Goal: Information Seeking & Learning: Learn about a topic

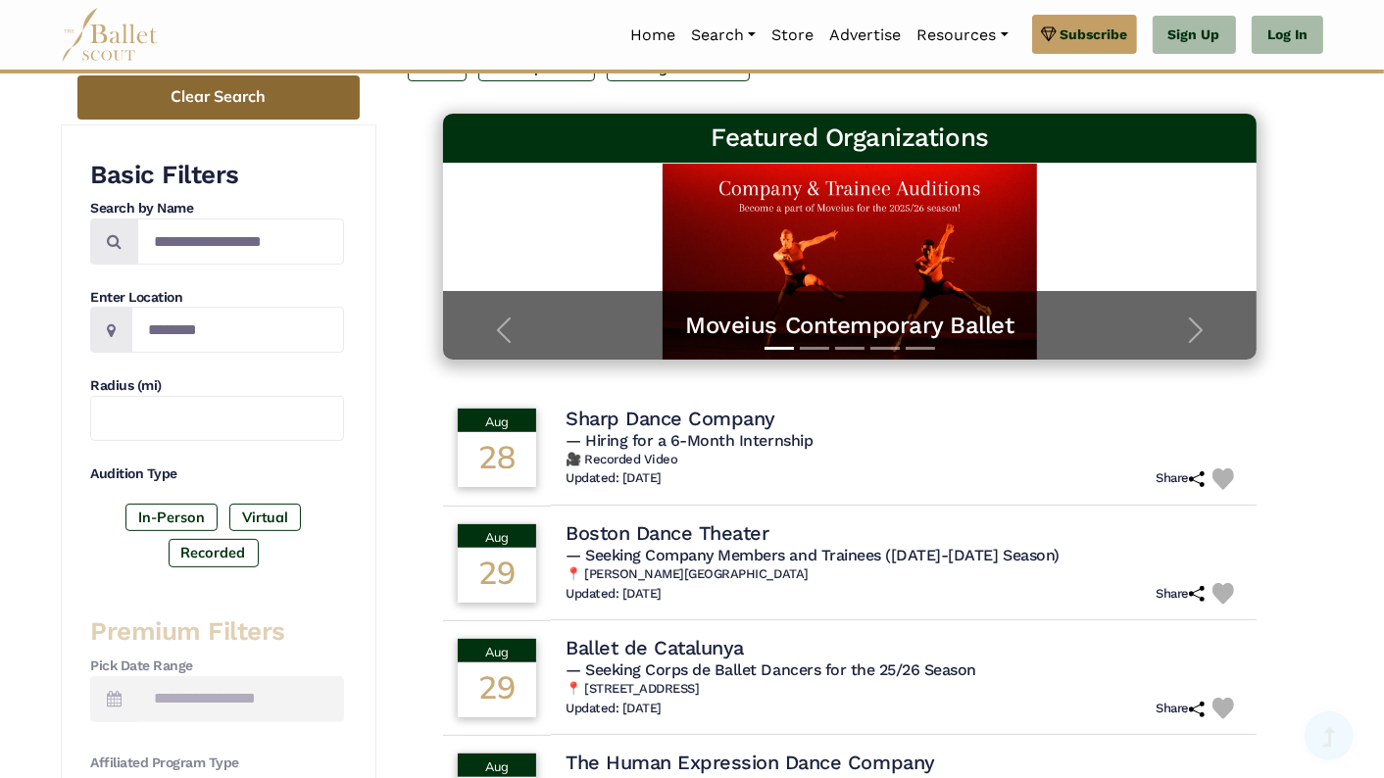
scroll to position [266, 0]
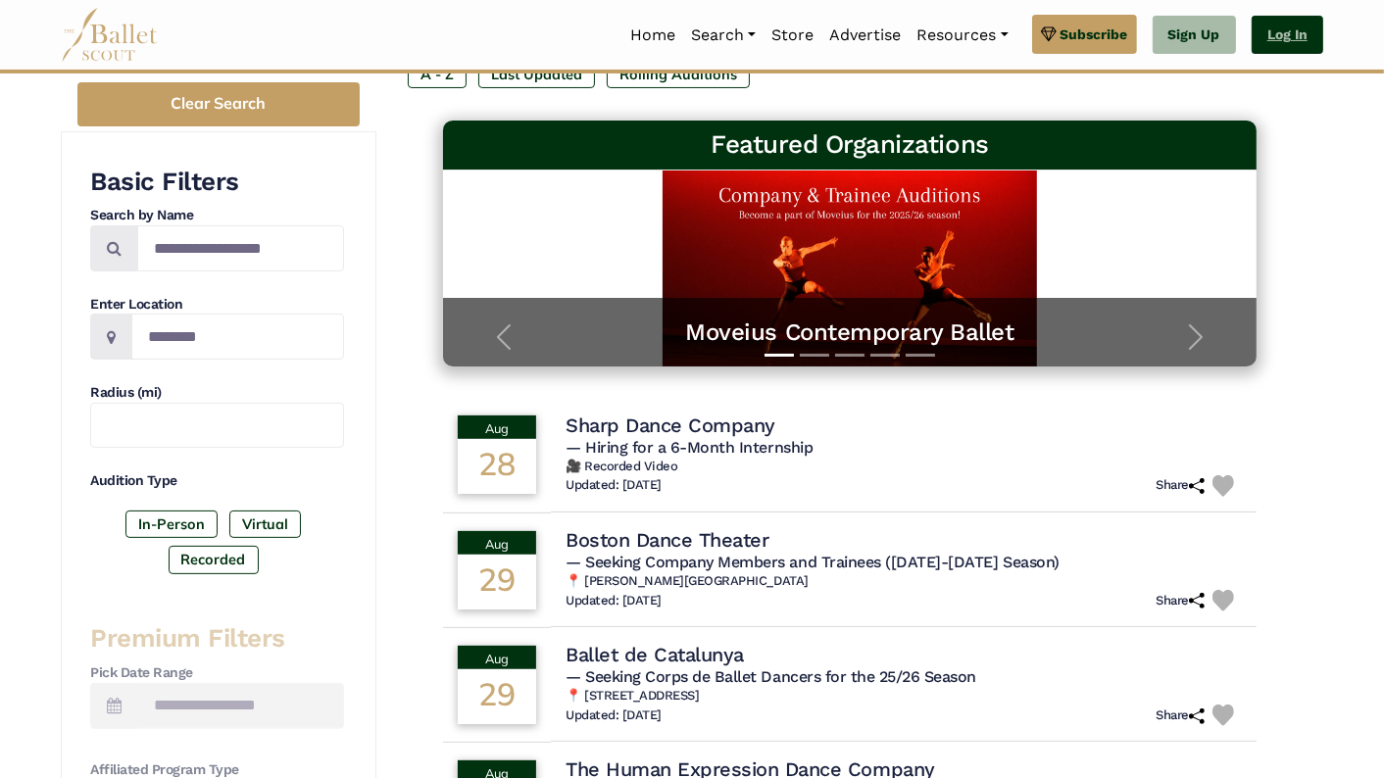
click at [1275, 34] on link "Log In" at bounding box center [1287, 35] width 72 height 39
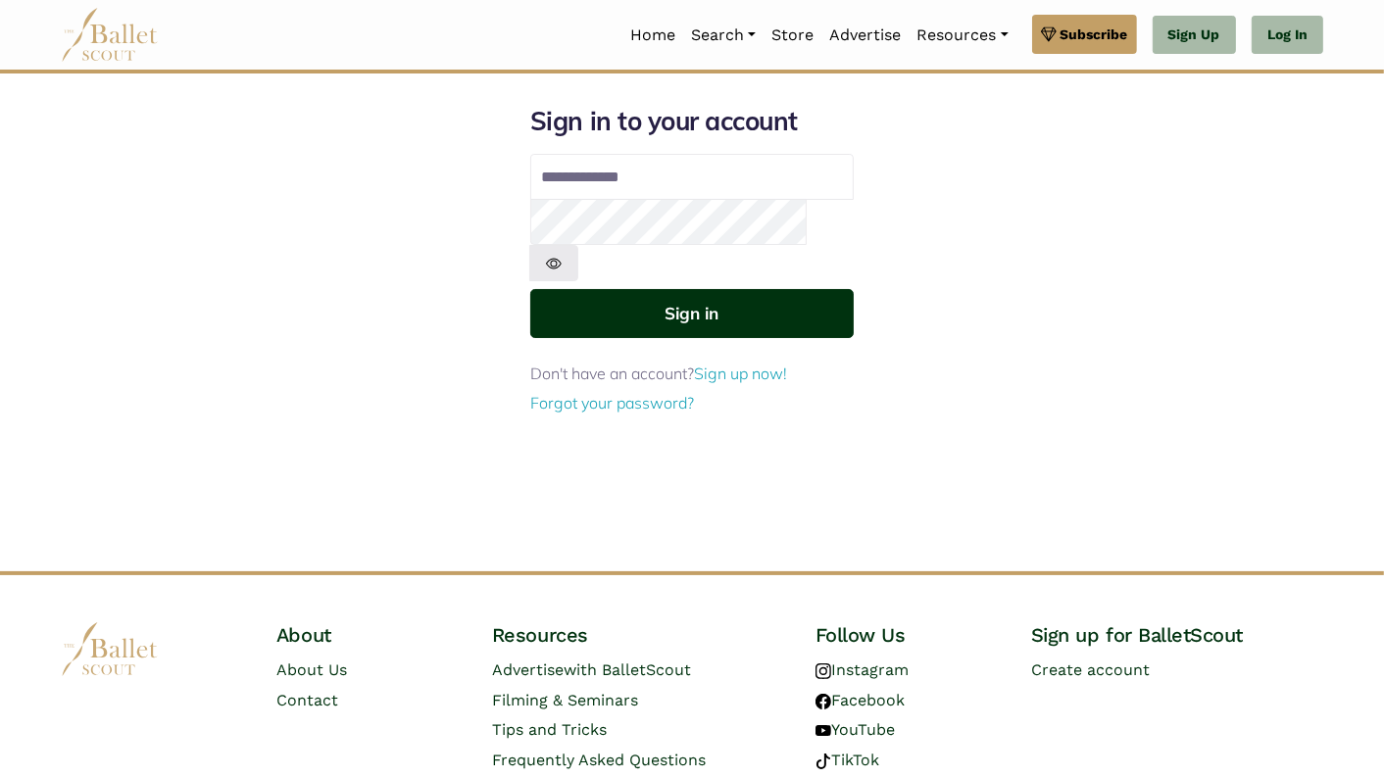
type input "**********"
click at [598, 289] on button "Sign in" at bounding box center [691, 313] width 323 height 48
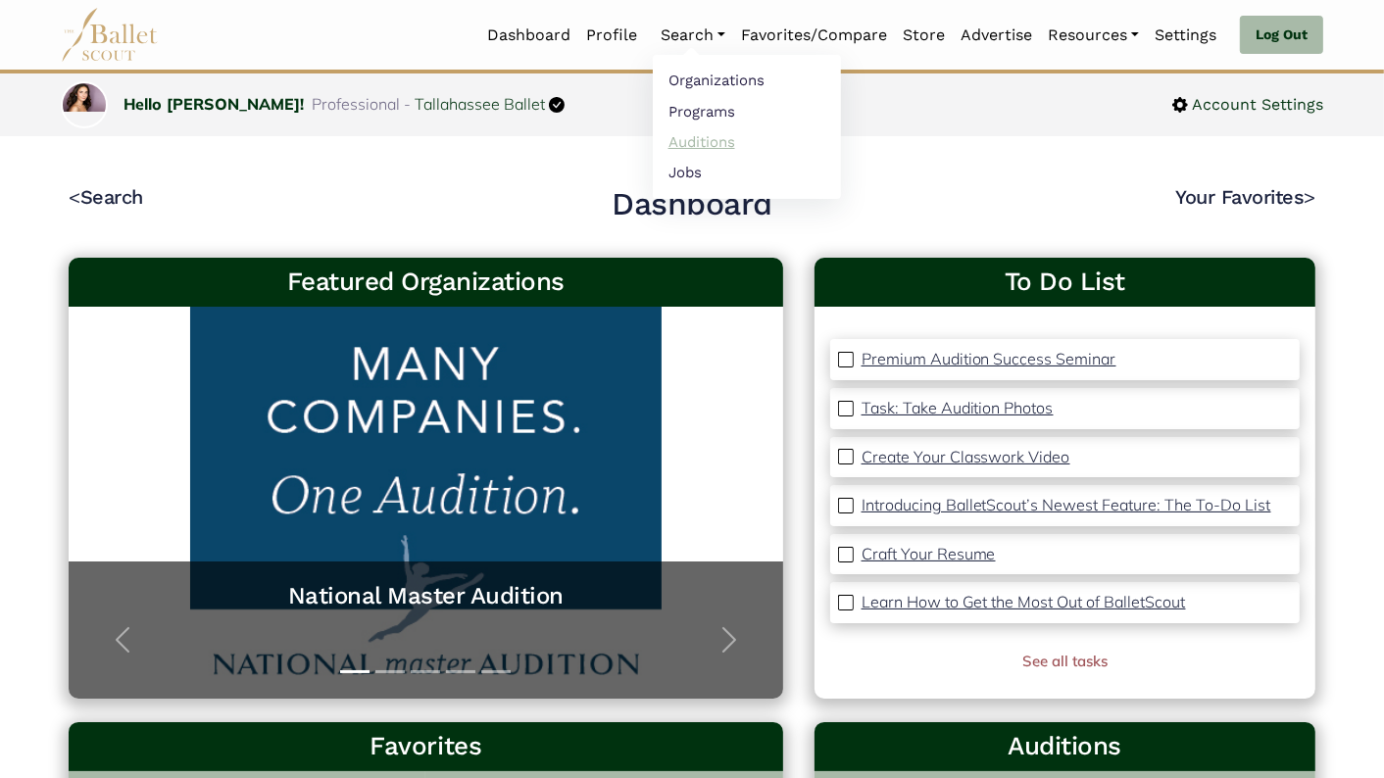
click at [696, 138] on link "Auditions" at bounding box center [747, 141] width 188 height 30
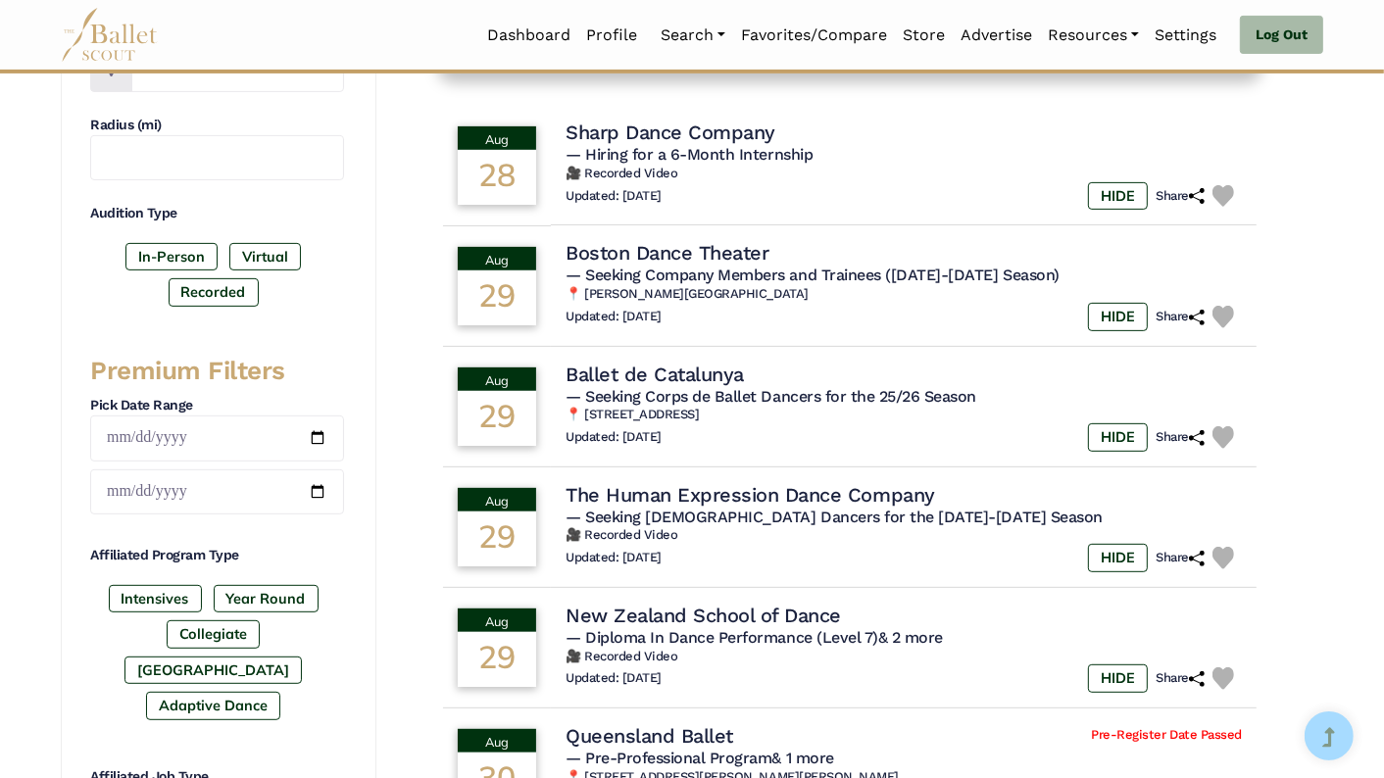
scroll to position [546, 0]
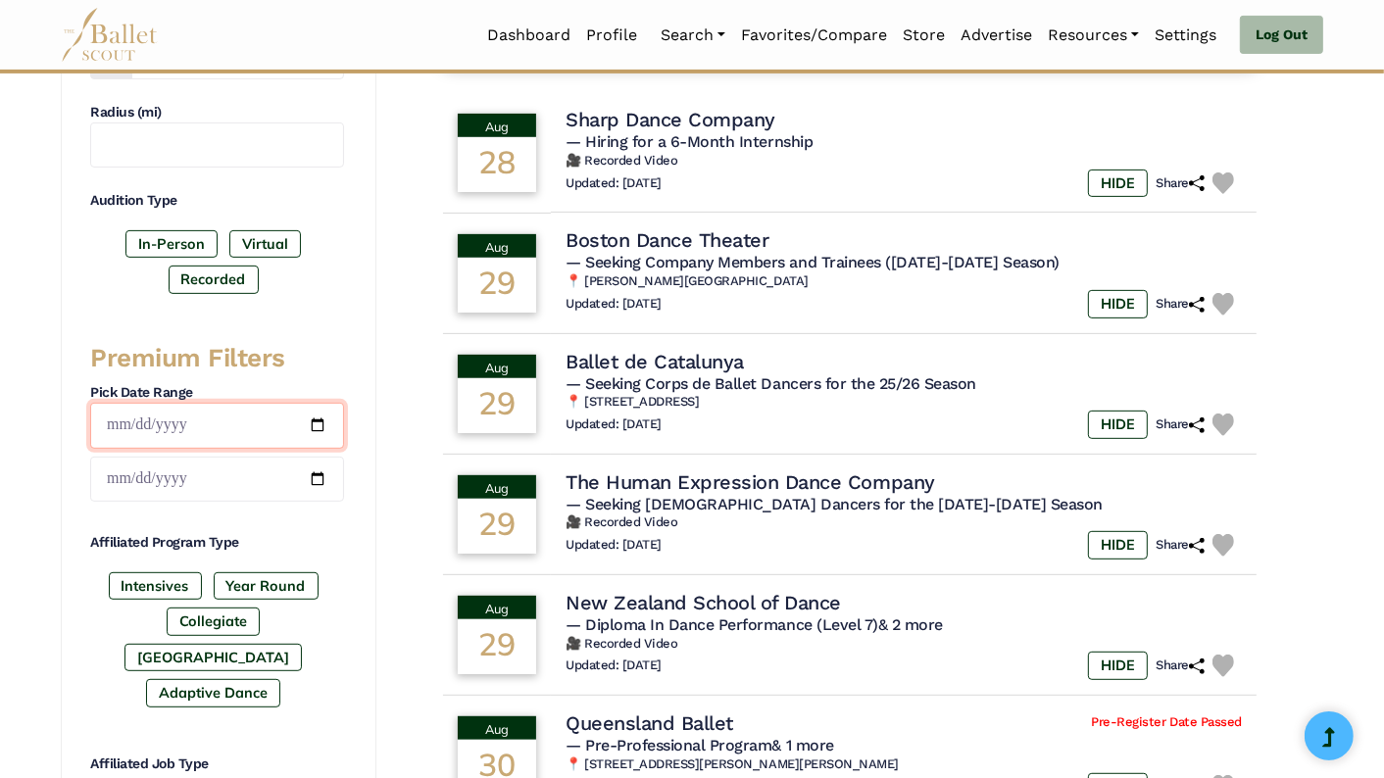
click at [310, 417] on input "date" at bounding box center [217, 426] width 254 height 46
type input "**********"
click at [319, 473] on input "date" at bounding box center [217, 480] width 254 height 46
type input "**********"
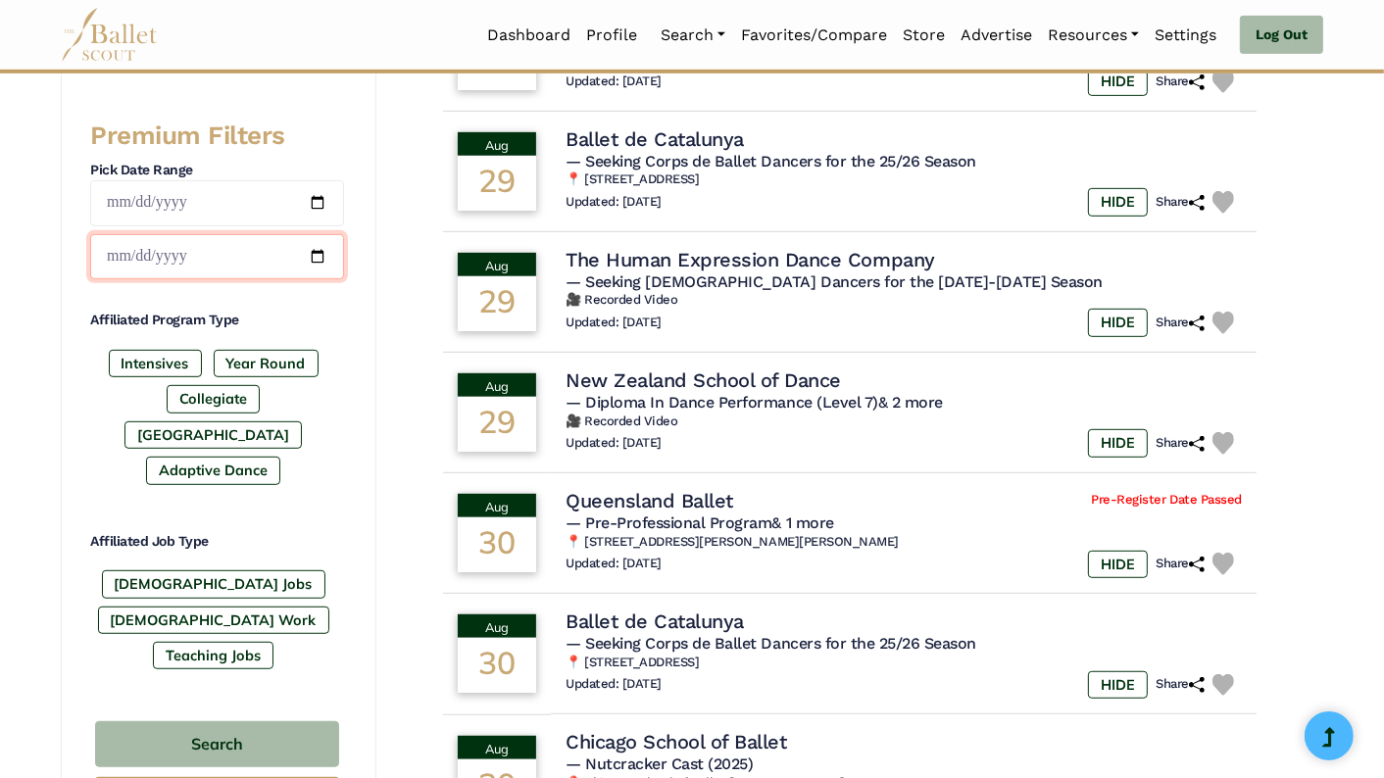
scroll to position [794, 0]
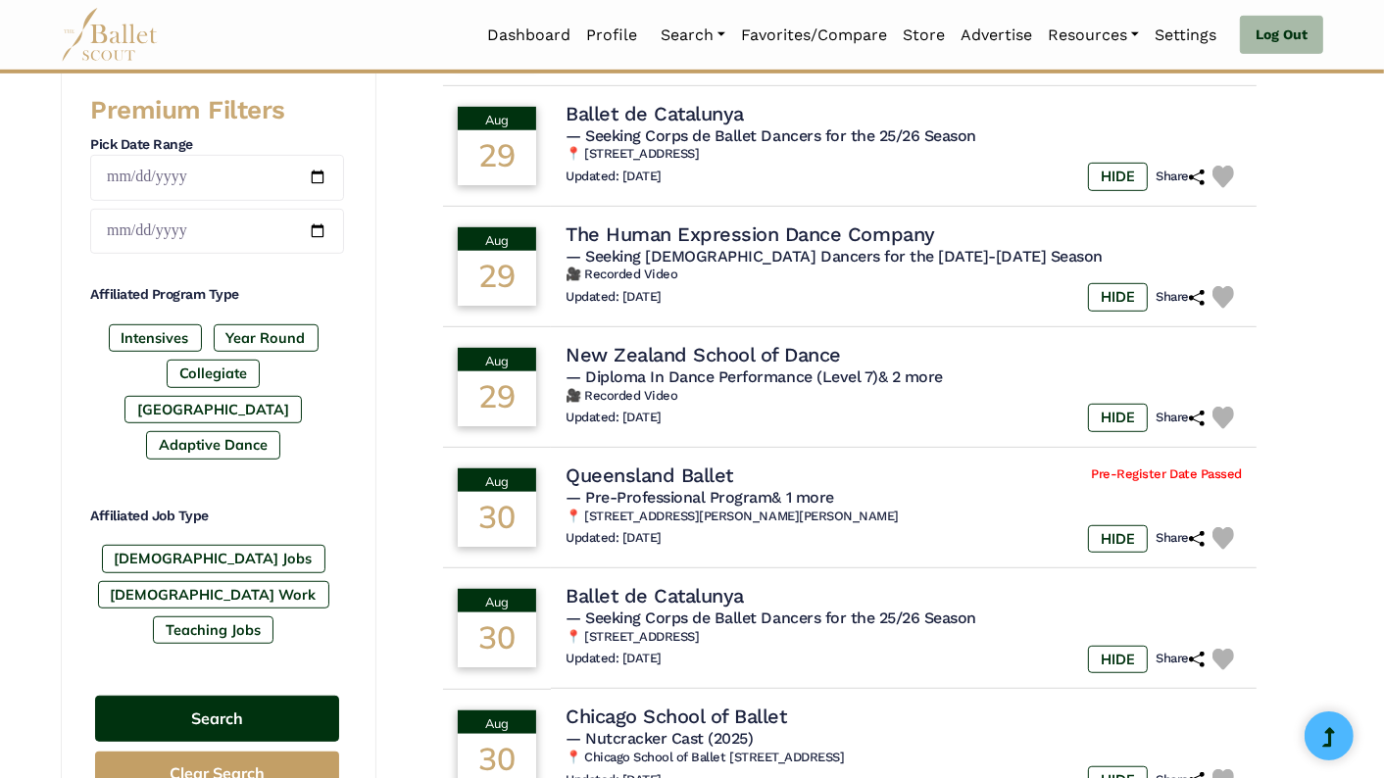
click at [256, 696] on button "Search" at bounding box center [217, 719] width 244 height 46
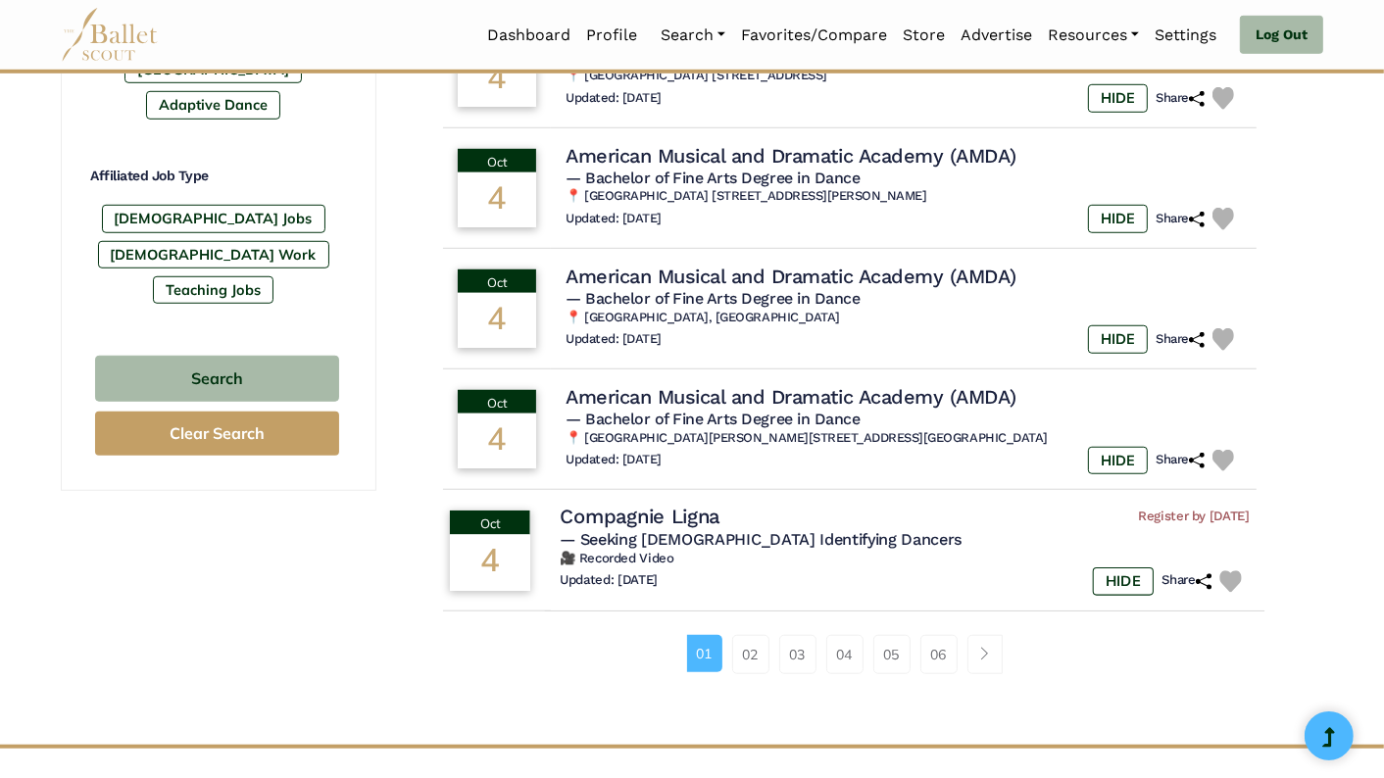
scroll to position [1135, 0]
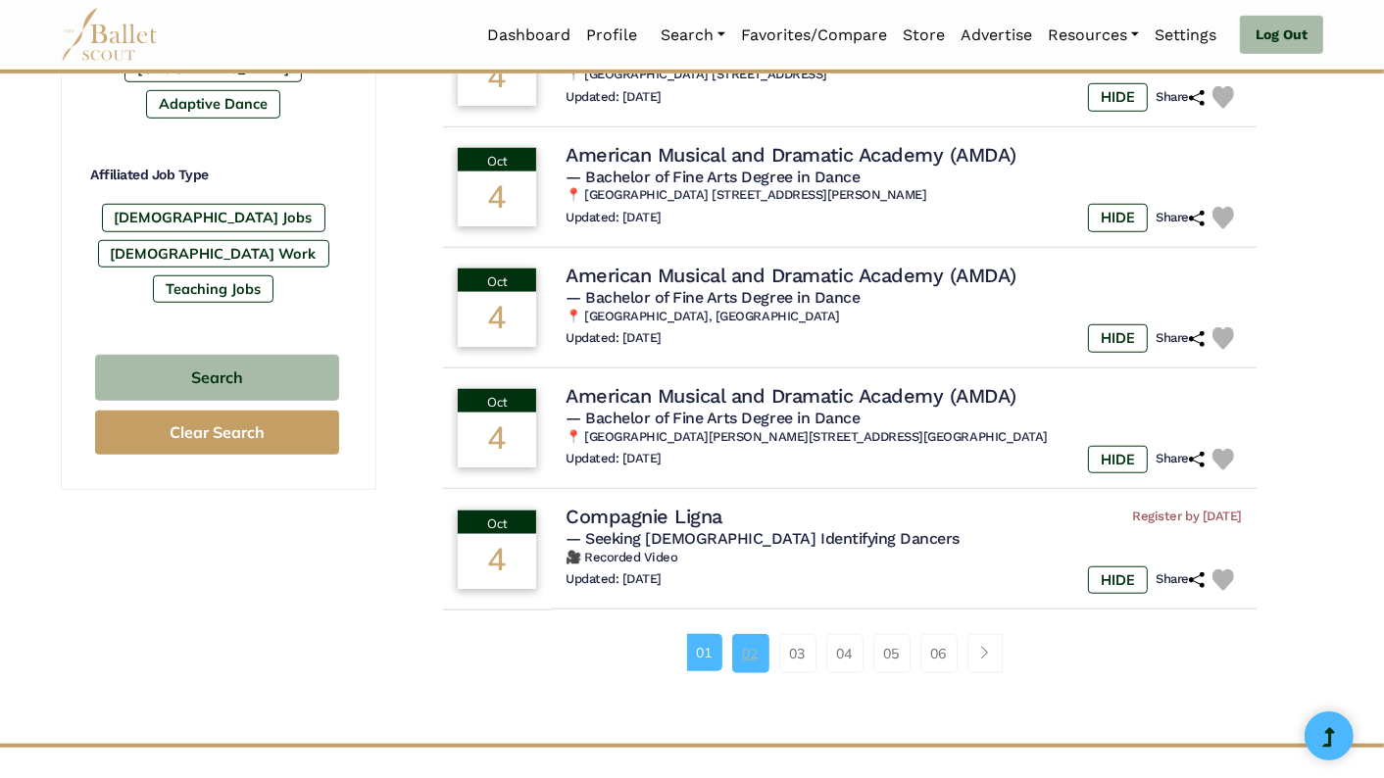
click at [749, 654] on link "02" at bounding box center [750, 653] width 37 height 39
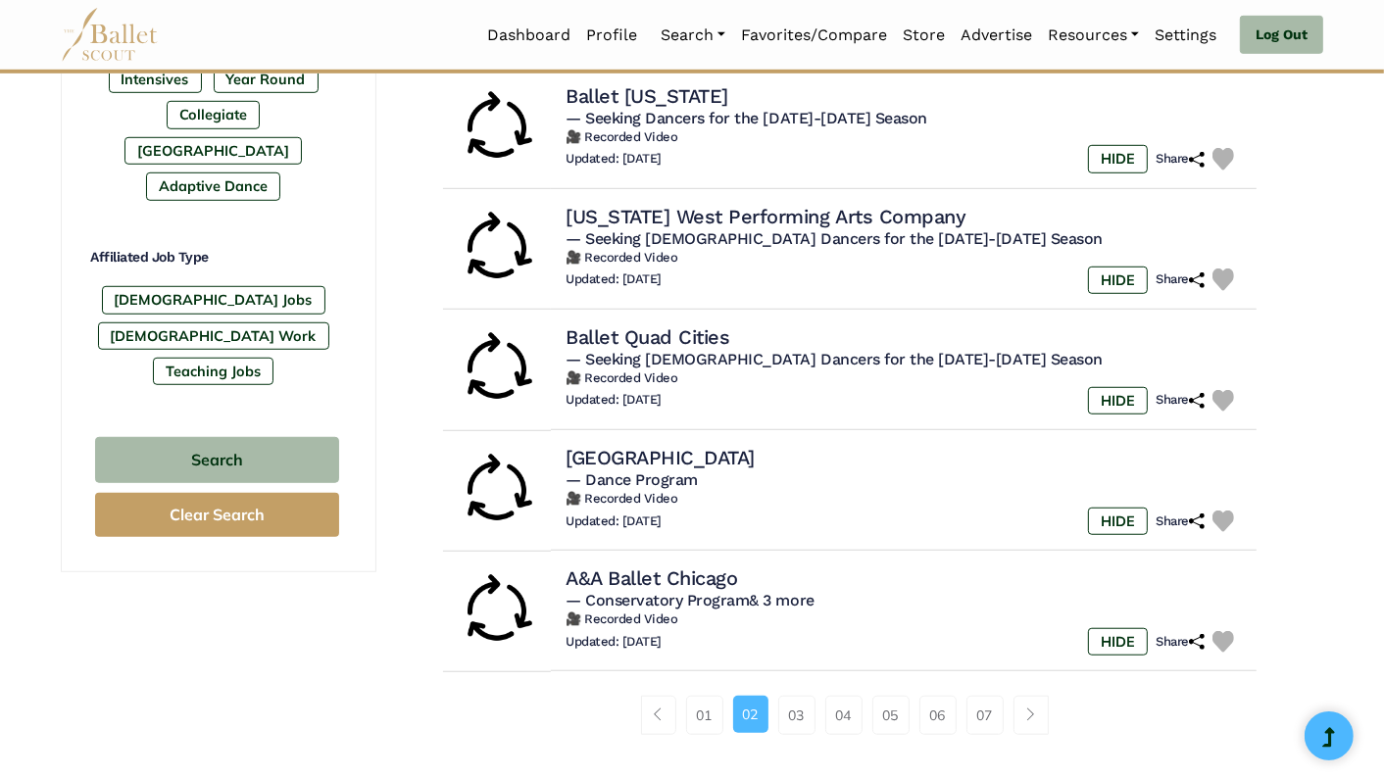
scroll to position [1073, 0]
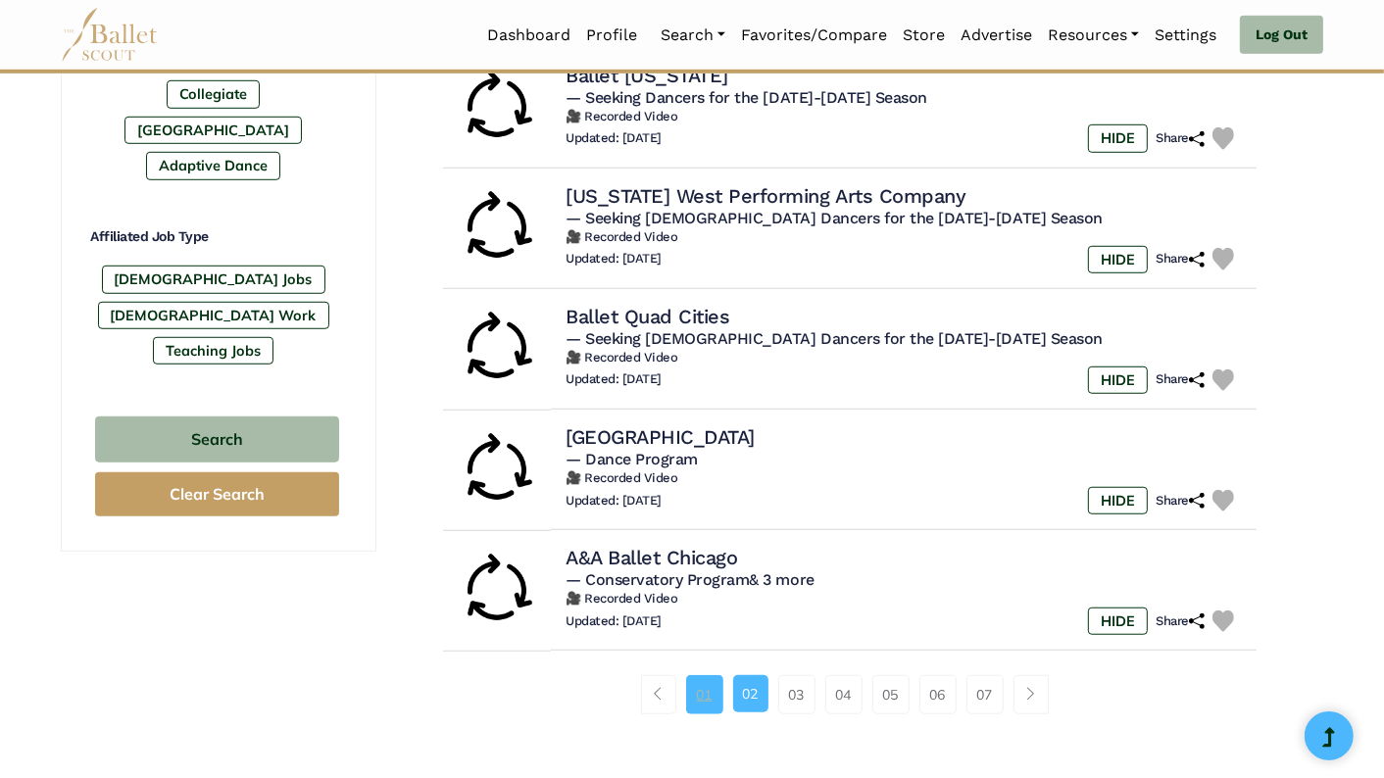
click at [711, 705] on link "01" at bounding box center [704, 694] width 37 height 39
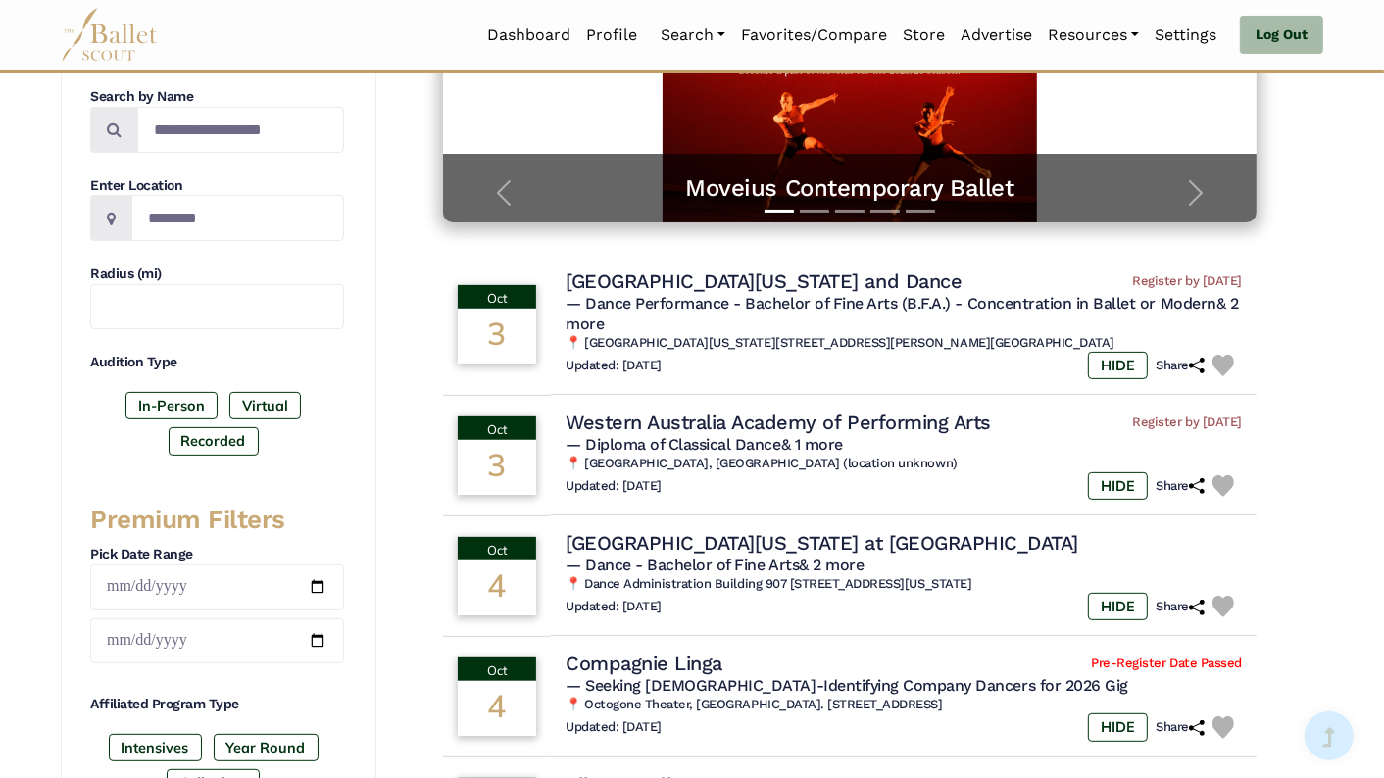
scroll to position [382, 0]
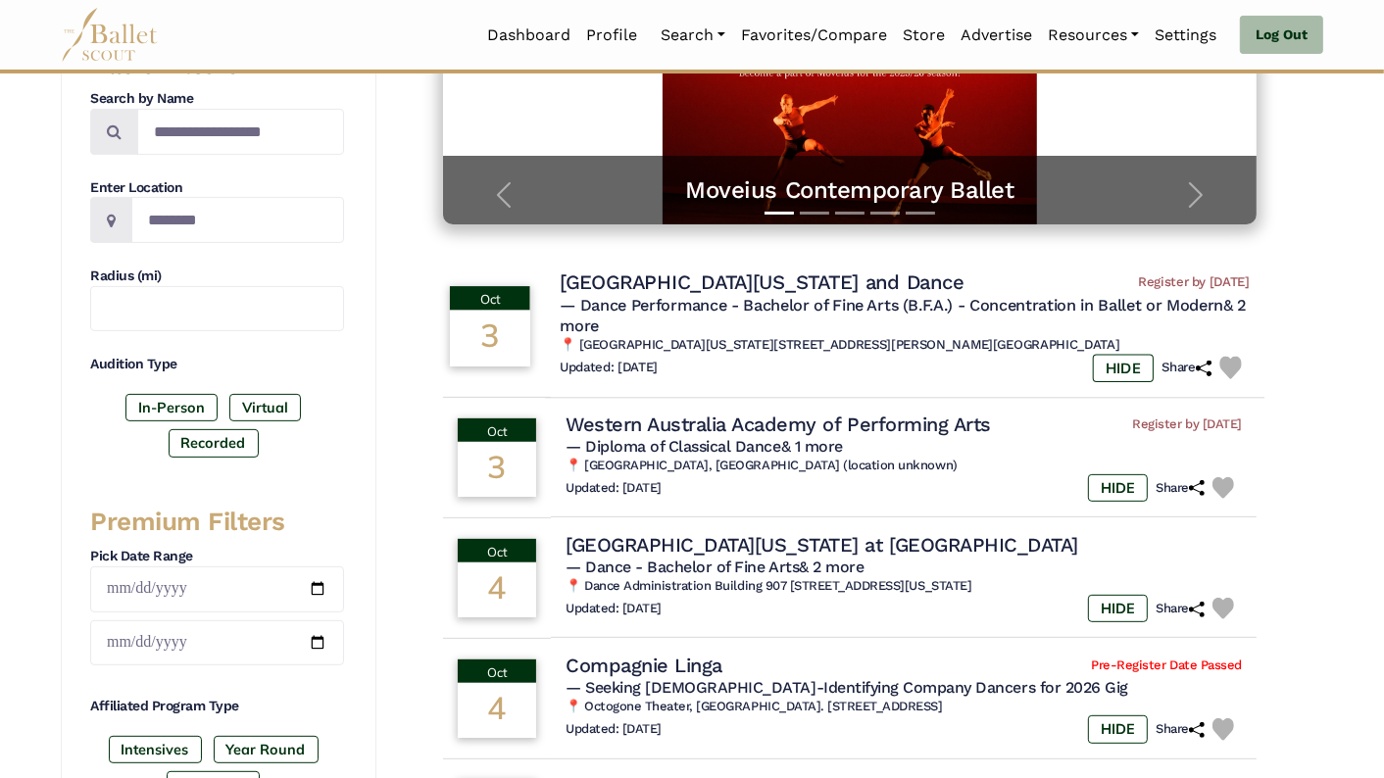
click at [1227, 368] on img at bounding box center [1230, 368] width 23 height 23
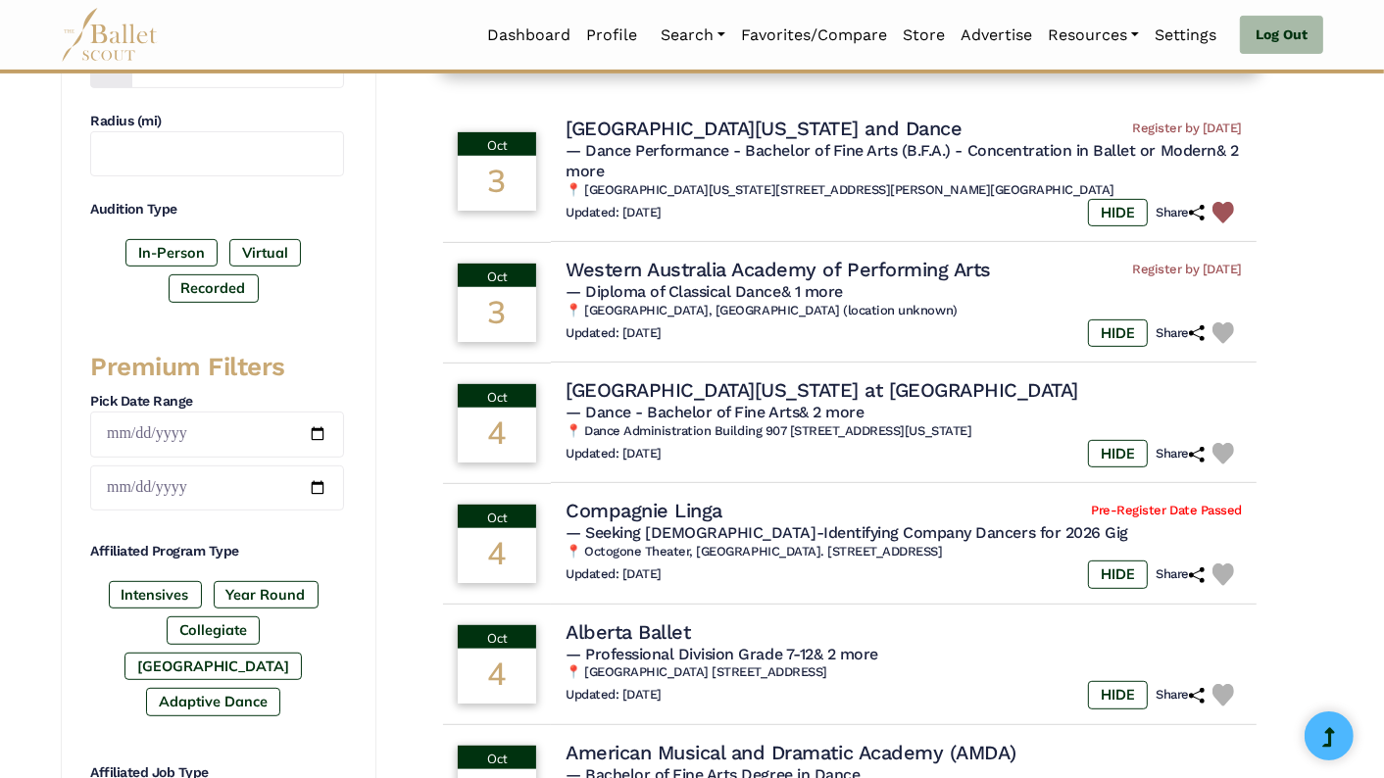
scroll to position [540, 0]
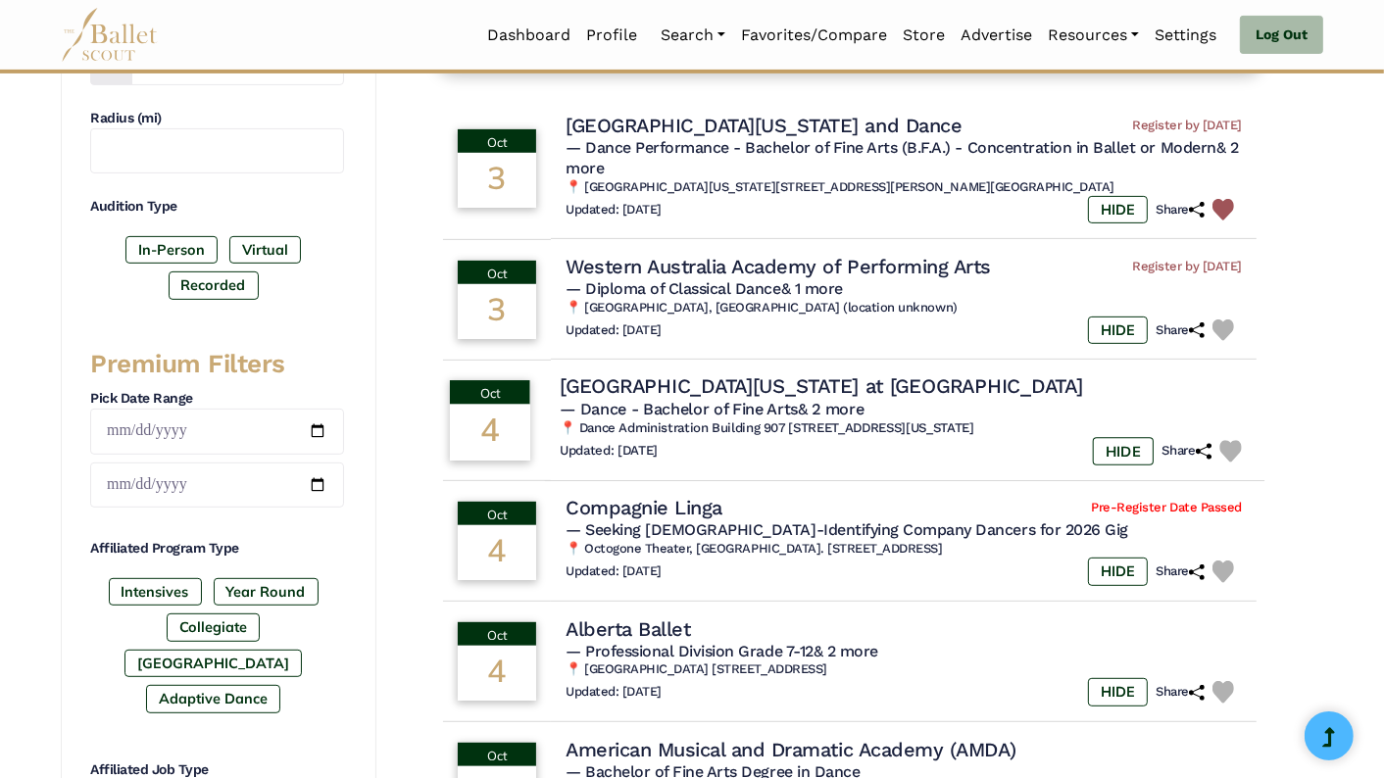
click at [1225, 452] on img at bounding box center [1230, 451] width 23 height 23
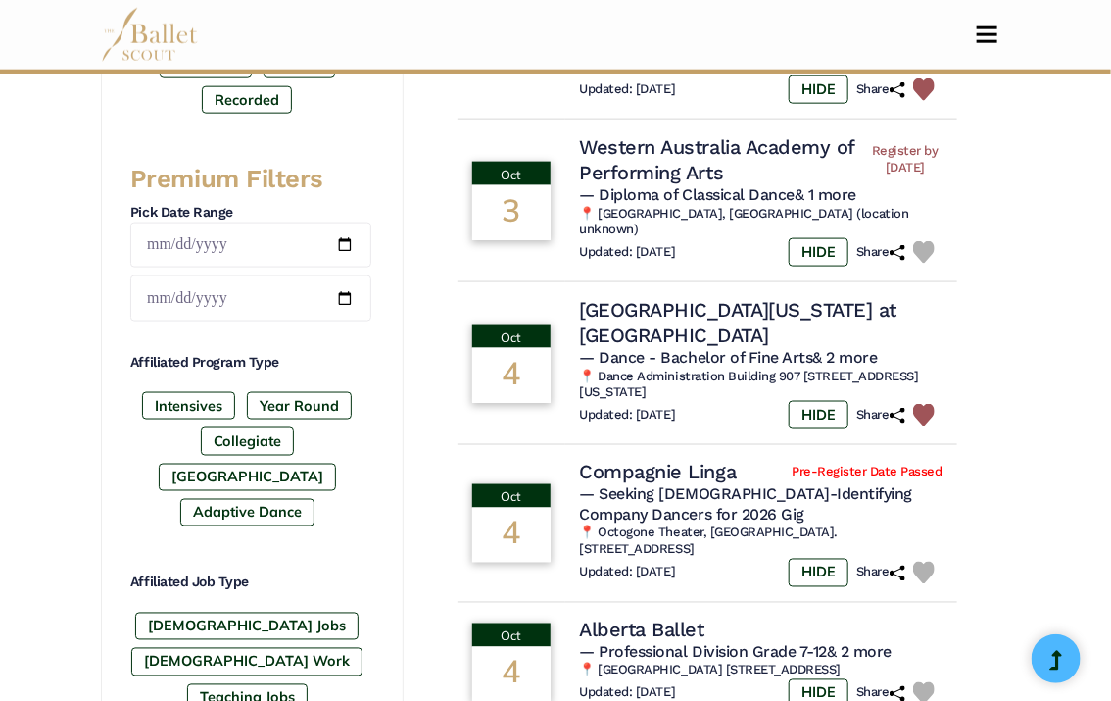
scroll to position [767, 0]
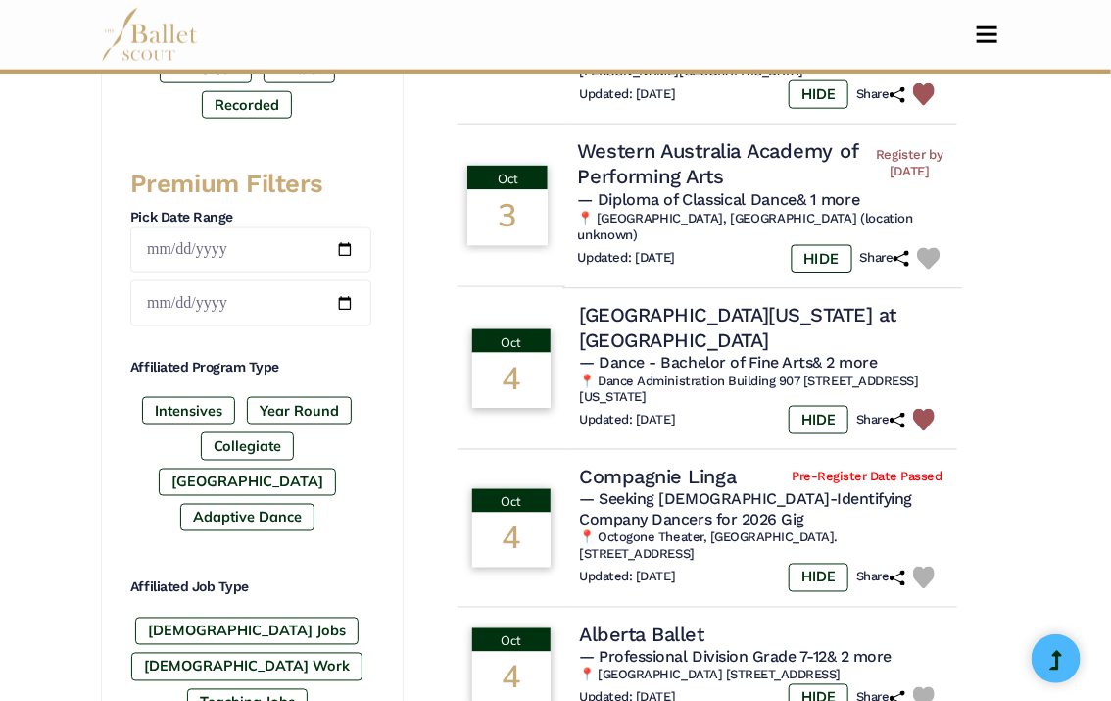
click at [927, 247] on img at bounding box center [928, 258] width 23 height 23
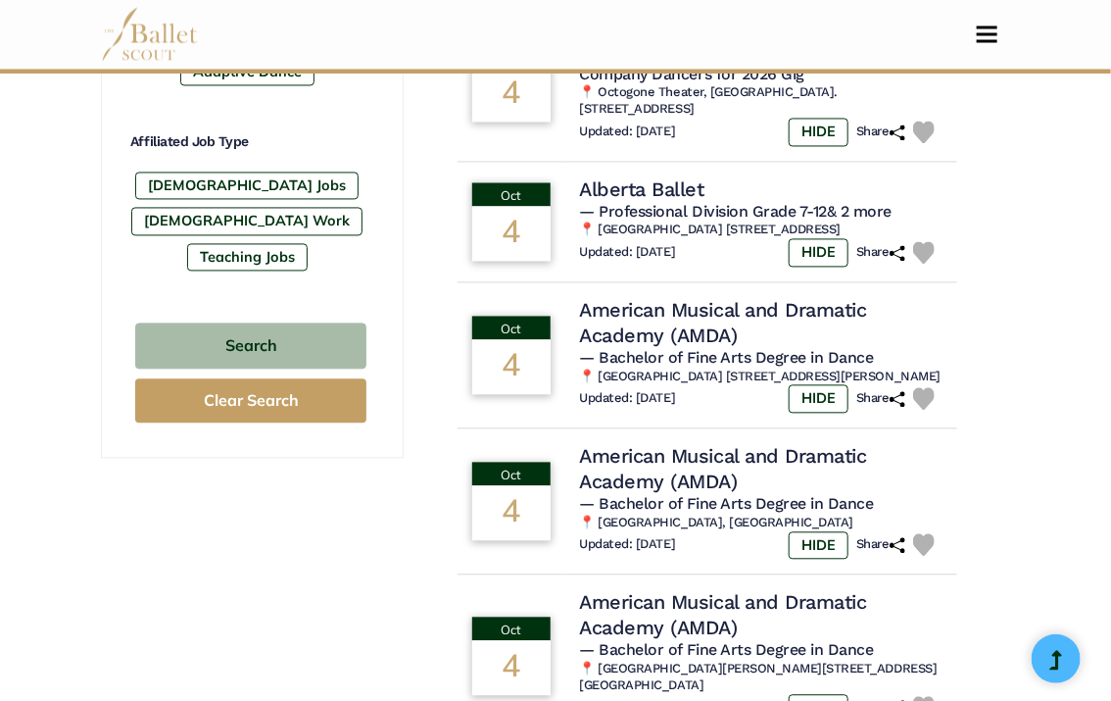
scroll to position [1240, 0]
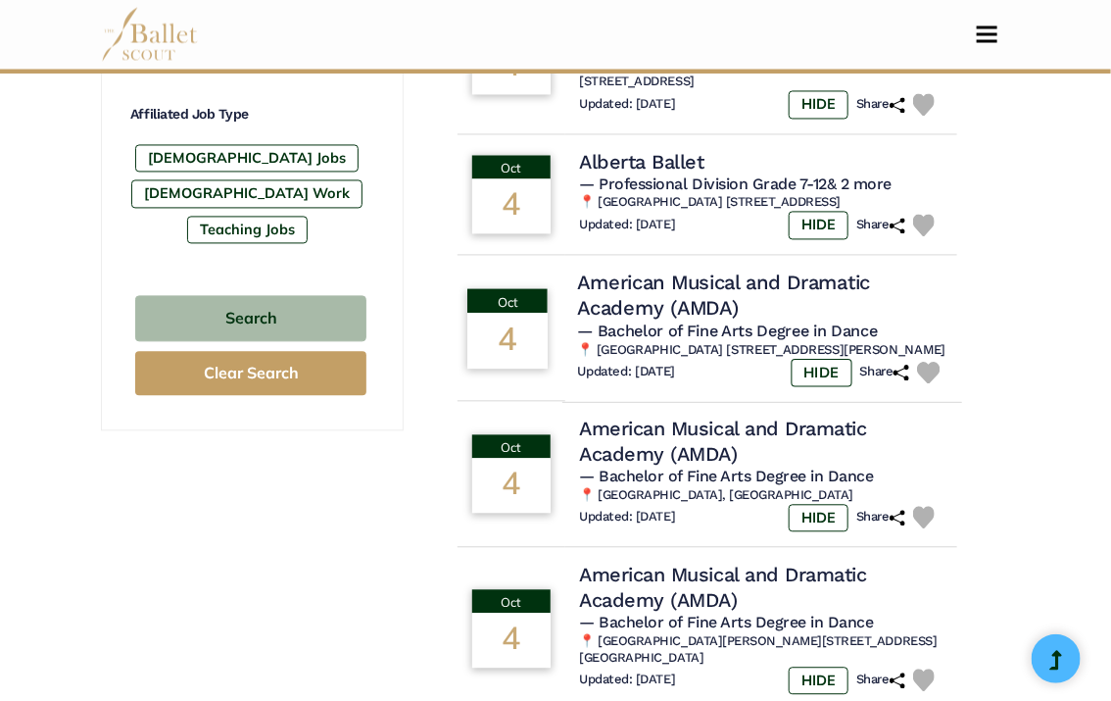
click at [929, 362] on img at bounding box center [928, 373] width 23 height 23
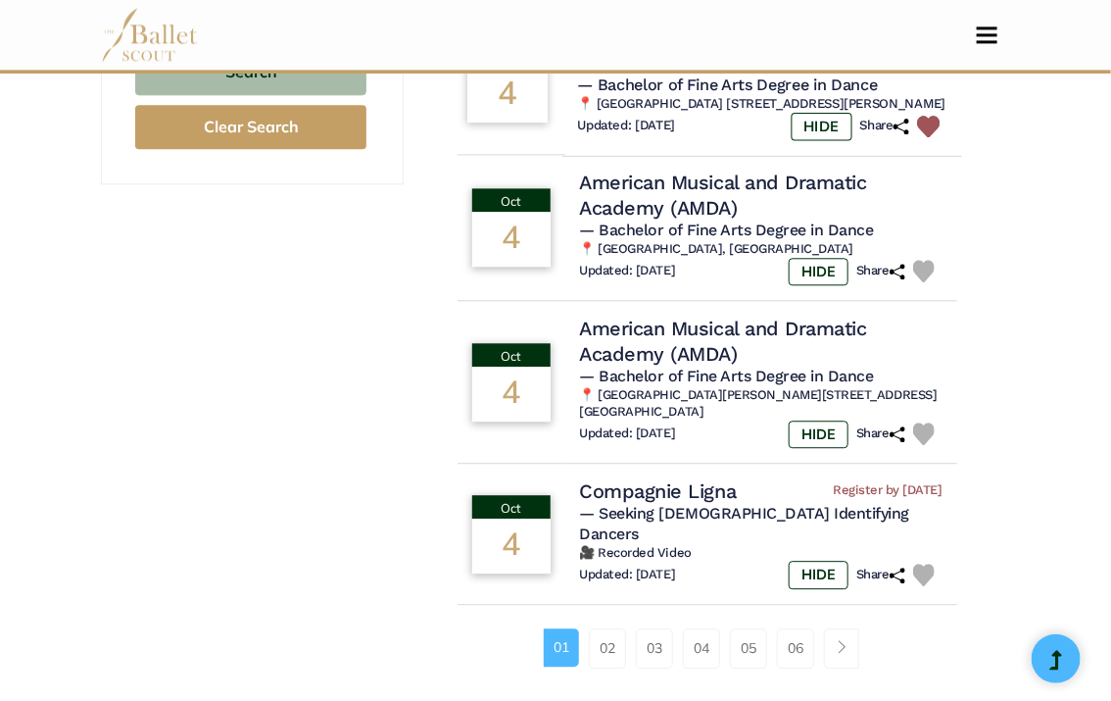
scroll to position [1516, 0]
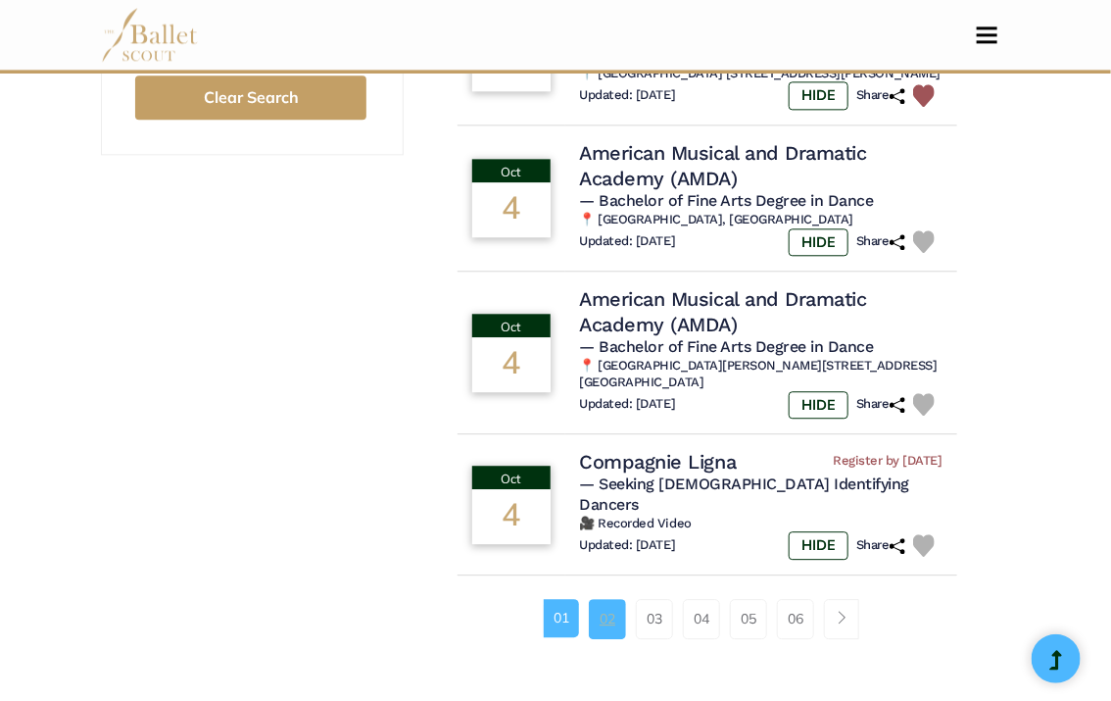
click at [606, 599] on link "02" at bounding box center [607, 618] width 37 height 39
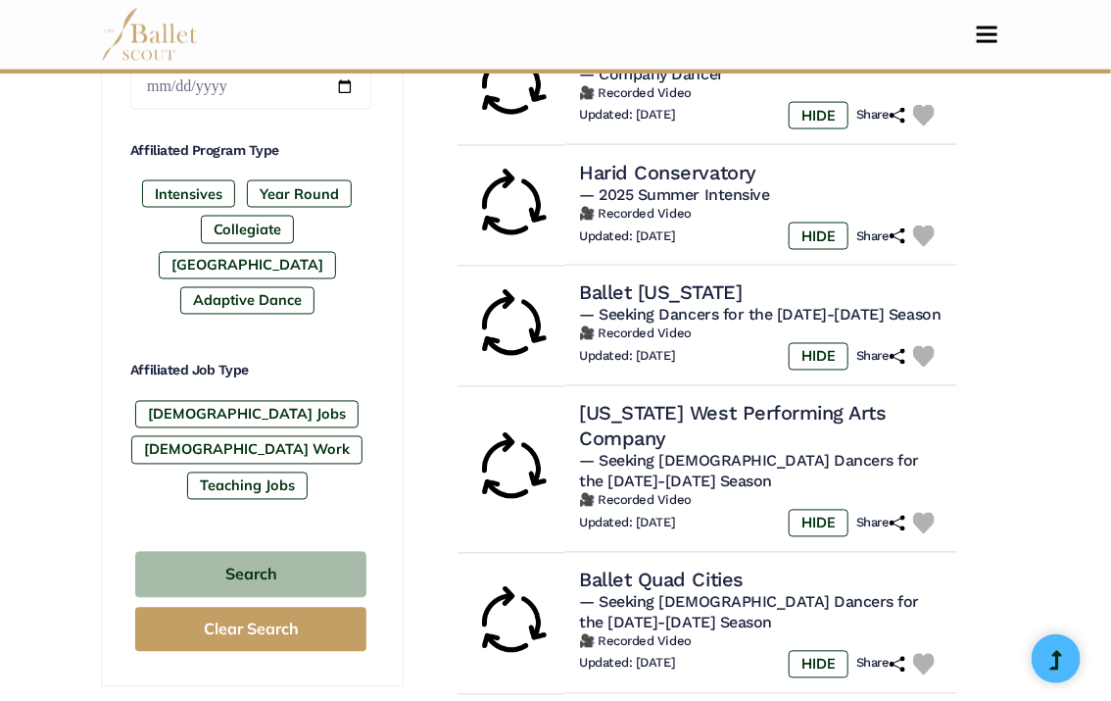
scroll to position [1570, 0]
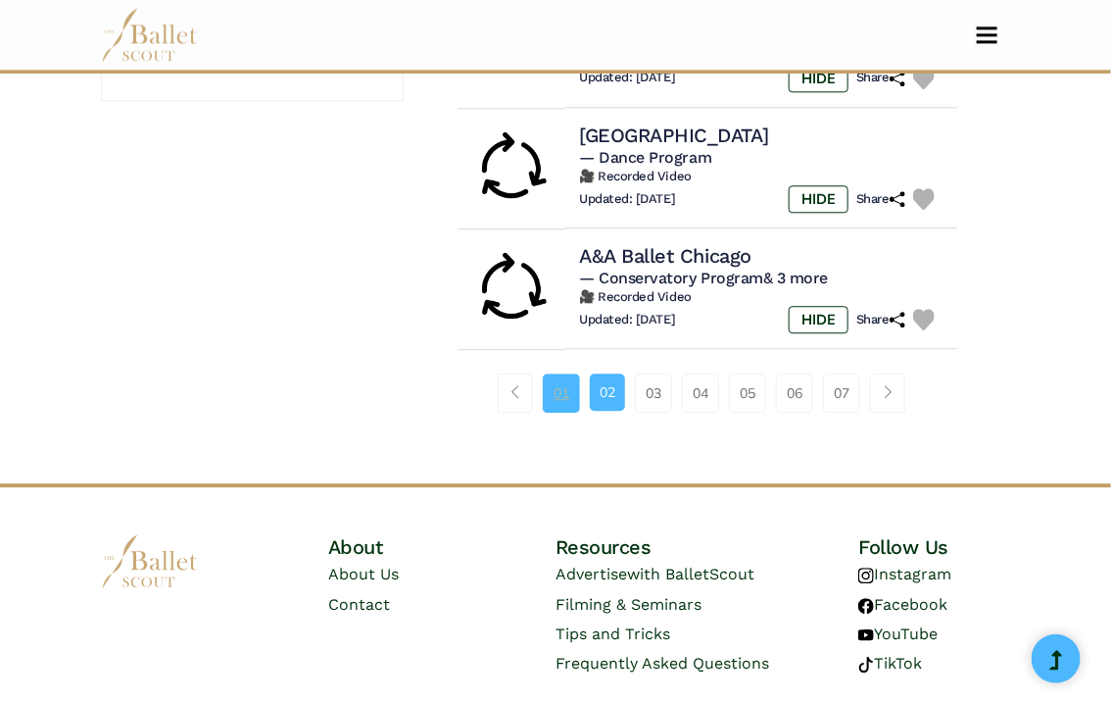
click at [562, 373] on link "01" at bounding box center [561, 392] width 37 height 39
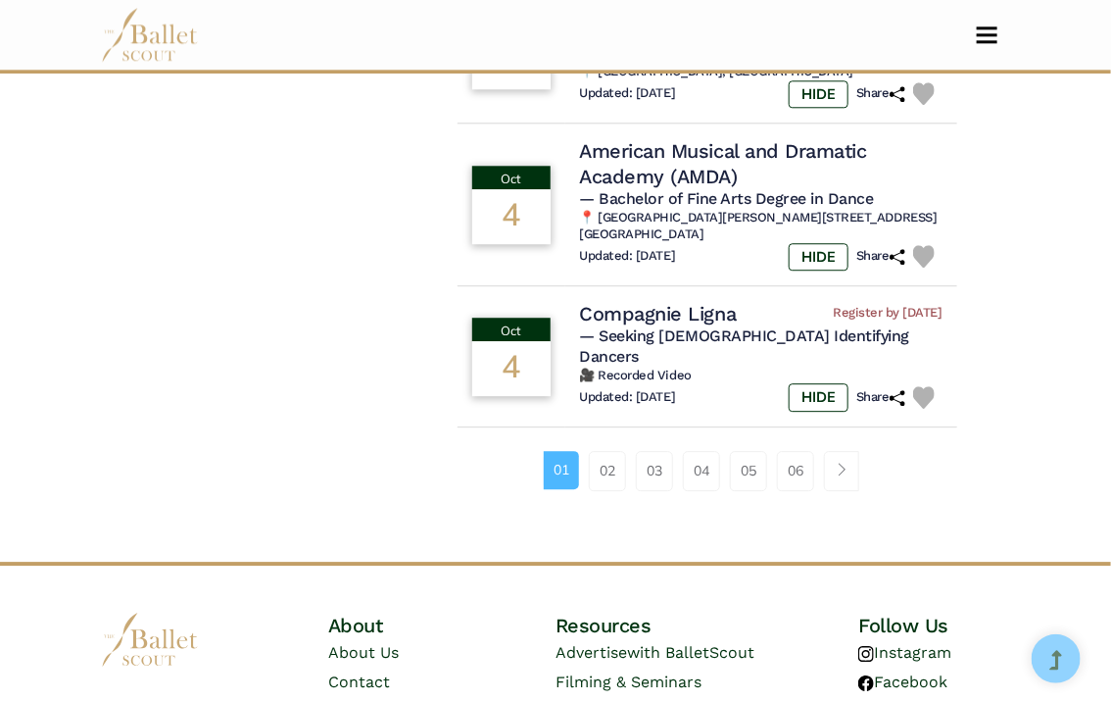
scroll to position [1755, 0]
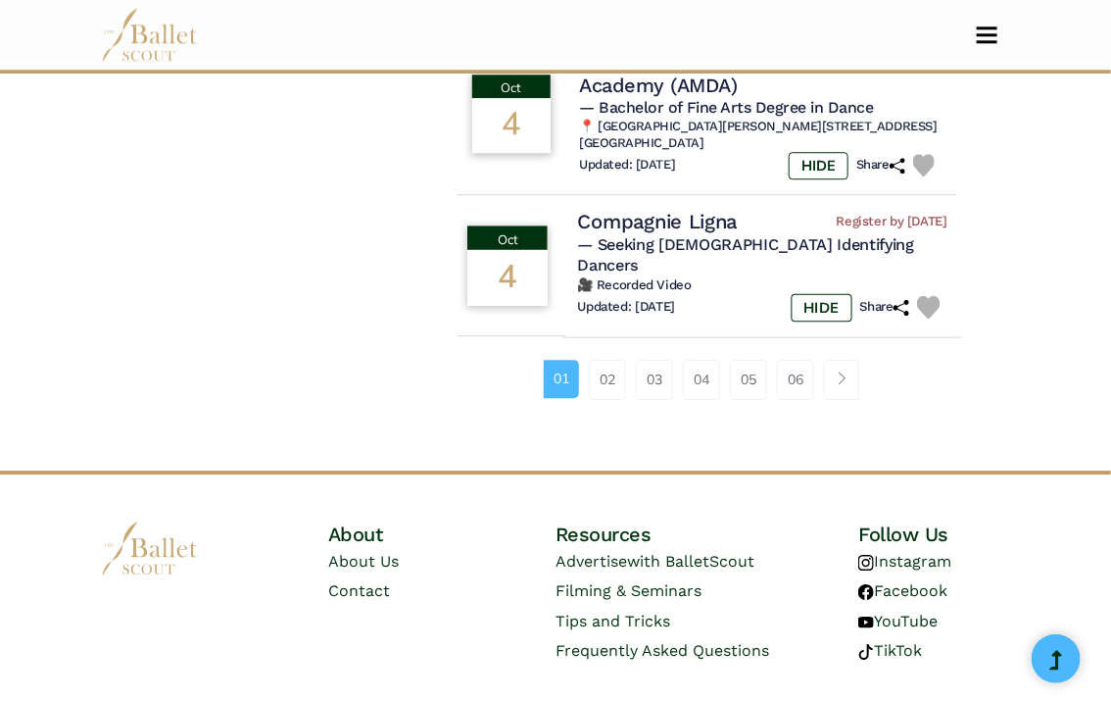
click at [935, 296] on img at bounding box center [928, 307] width 23 height 23
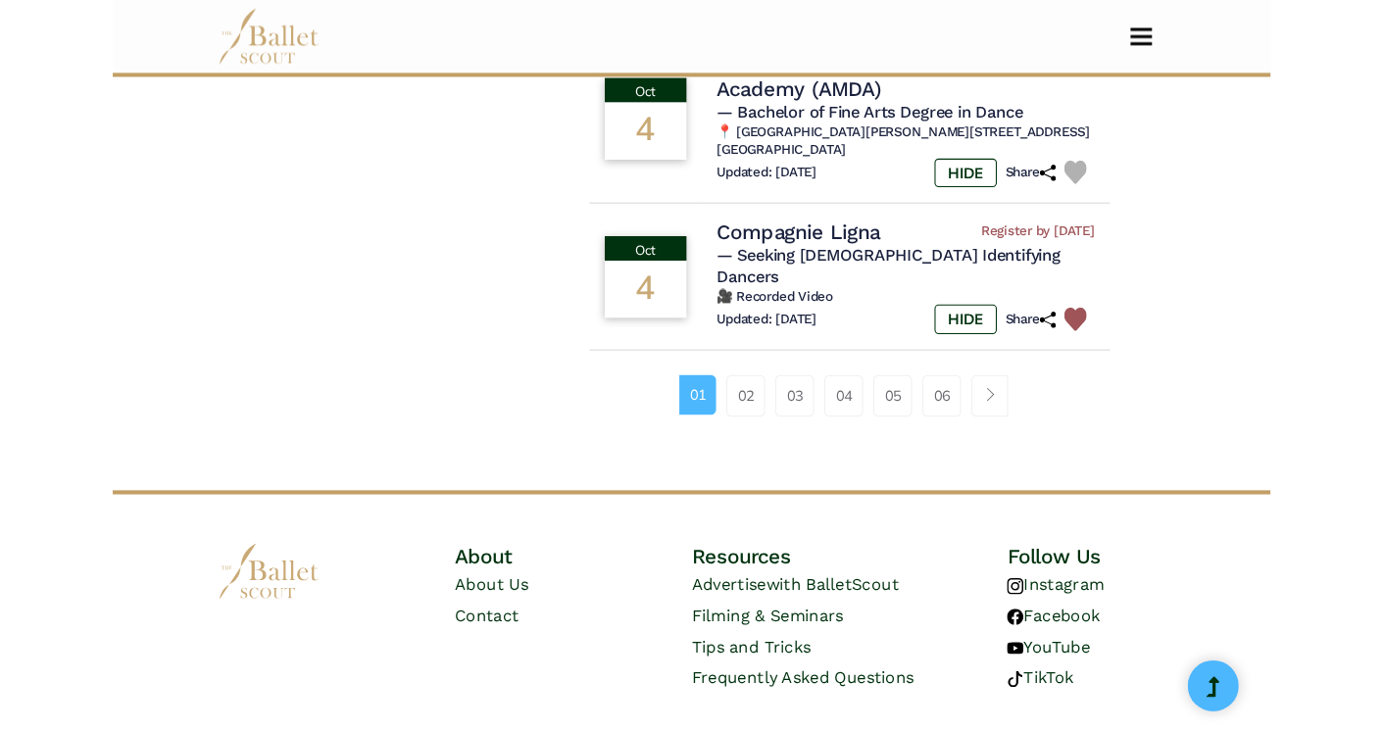
scroll to position [1376, 0]
